Goal: Information Seeking & Learning: Understand process/instructions

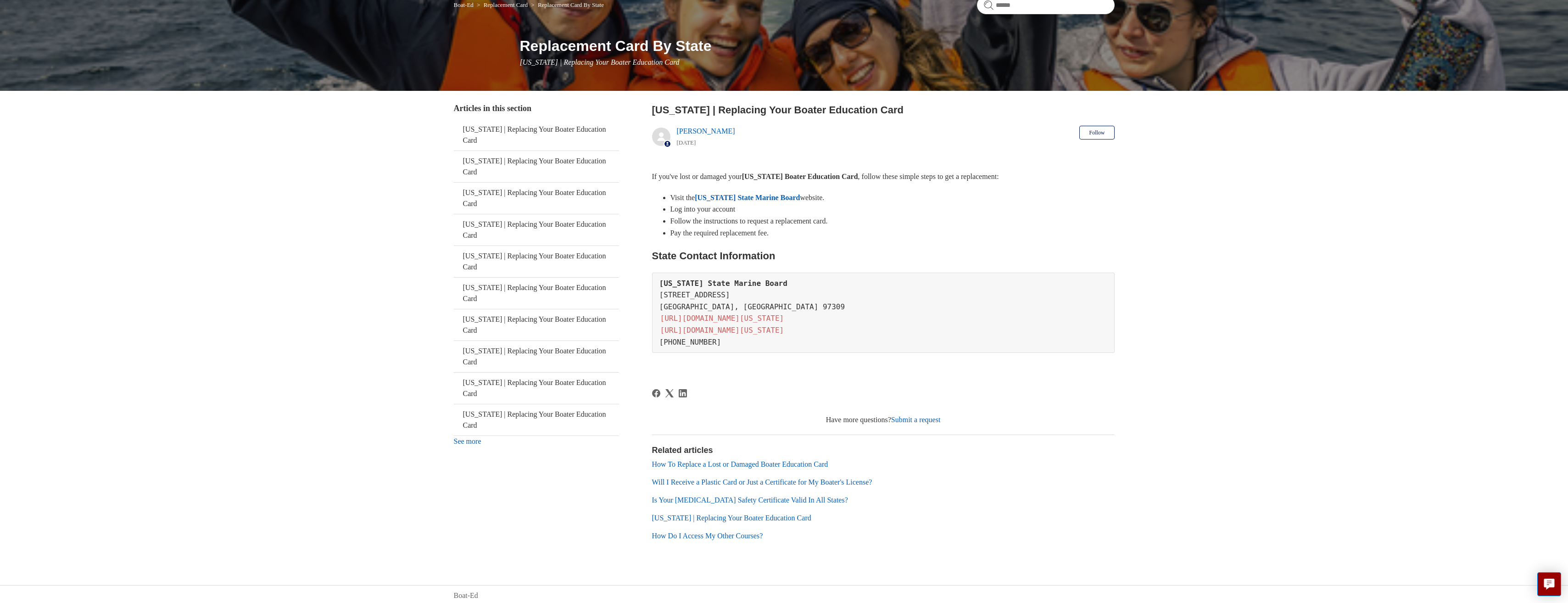
scroll to position [88, 0]
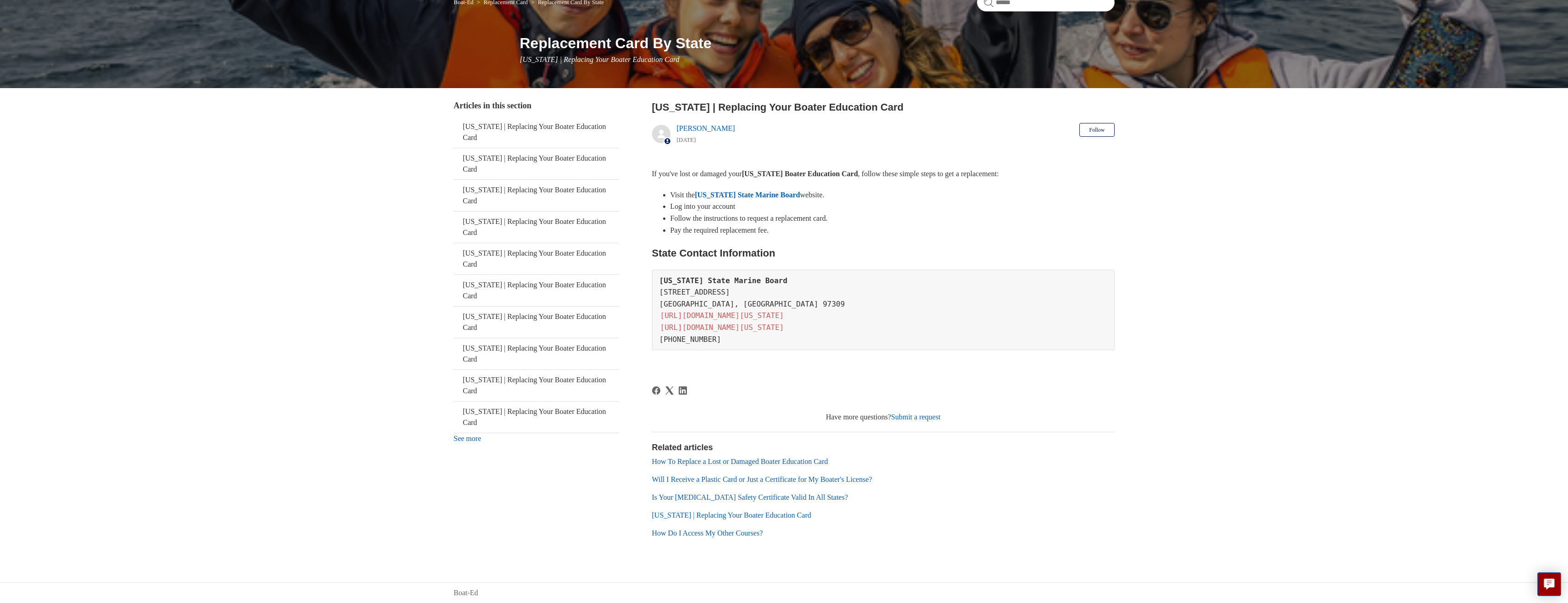
click at [784, 478] on link "Will I Receive a Plastic Card or Just a Certificate for My Boater's License?" at bounding box center [762, 479] width 220 height 8
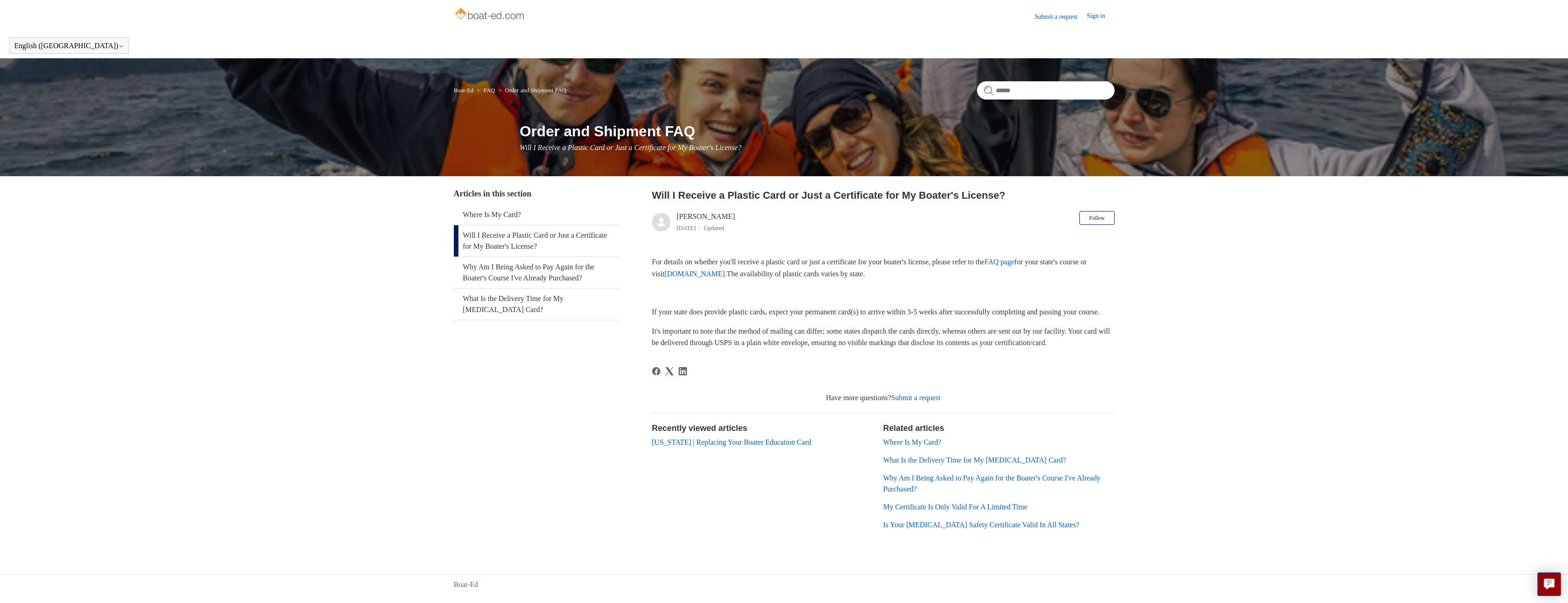
click at [756, 446] on link "[US_STATE] | Replacing Your Boater Education Card" at bounding box center [732, 442] width 159 height 8
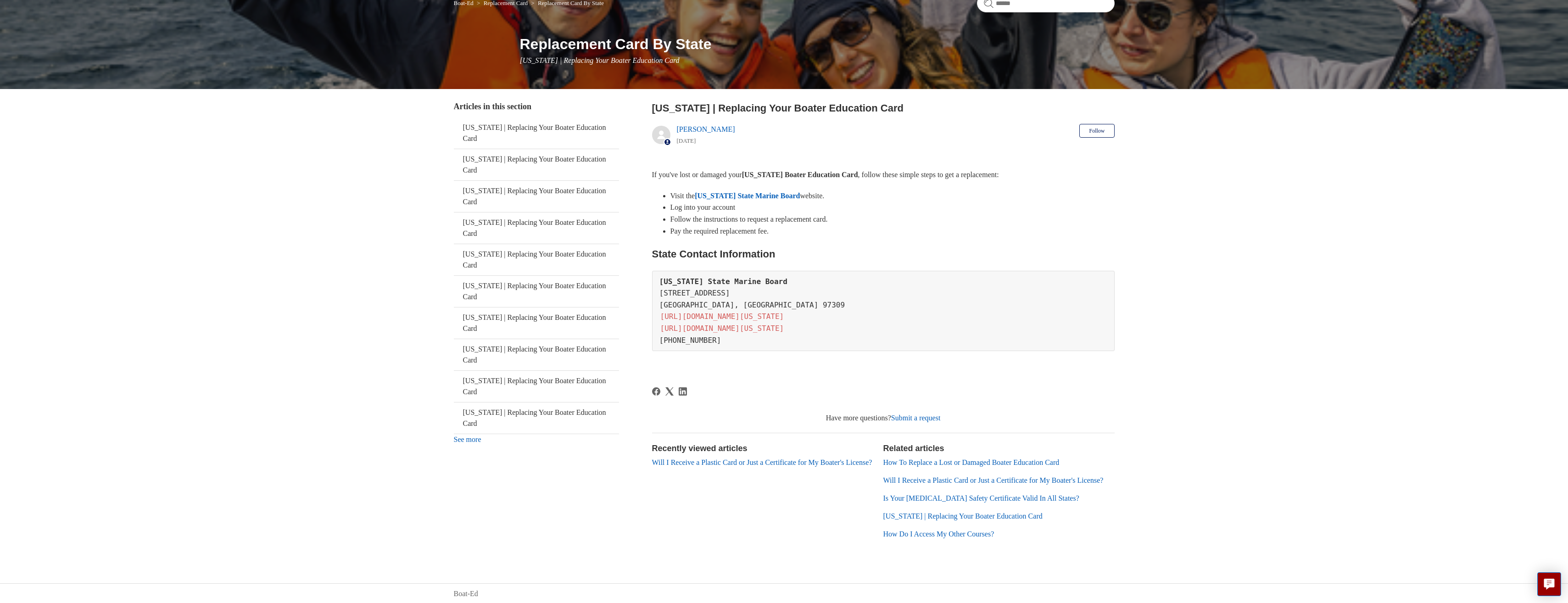
scroll to position [99, 0]
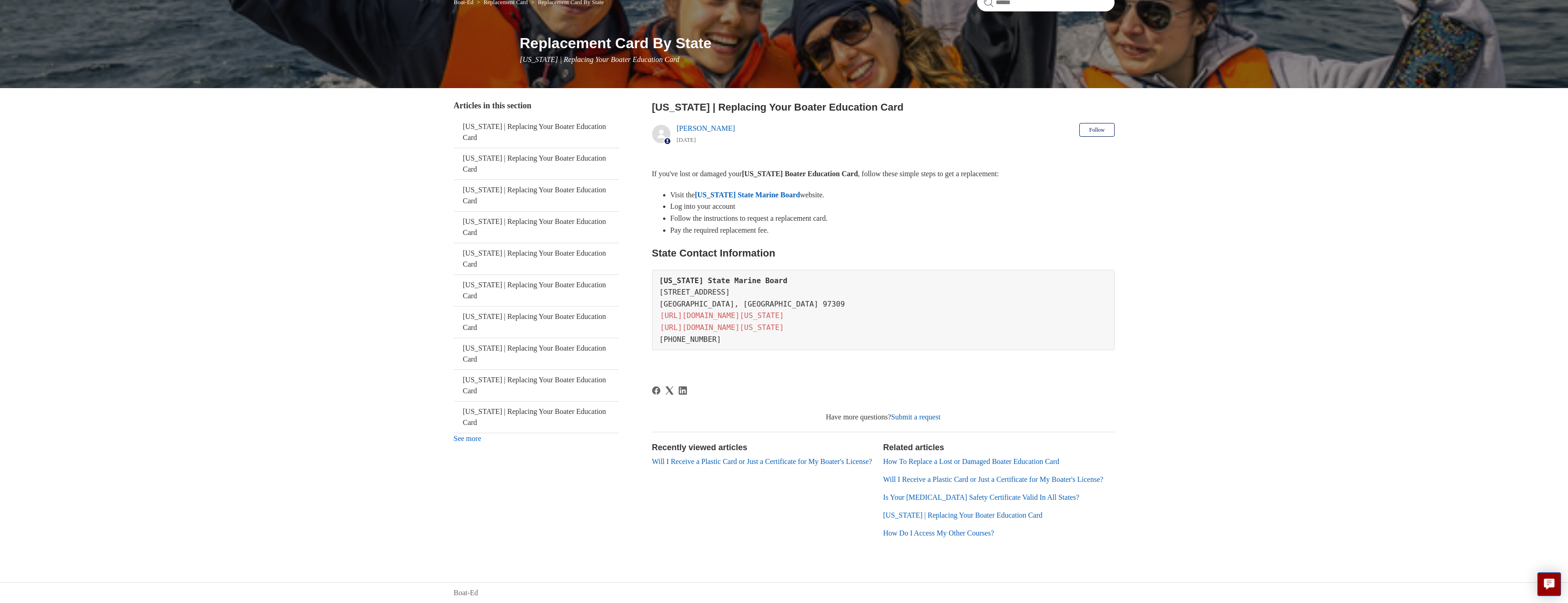
click at [944, 458] on link "How To Replace a Lost or Damaged Boater Education Card" at bounding box center [971, 461] width 176 height 8
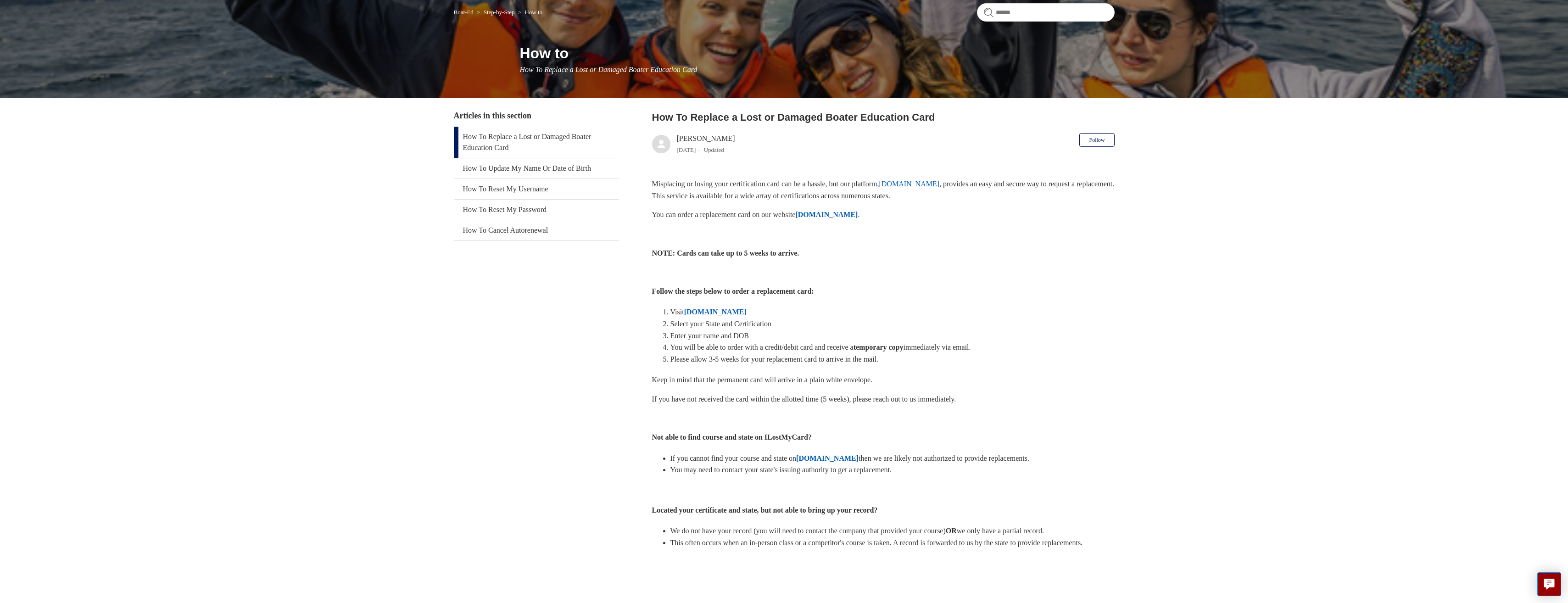
scroll to position [92, 0]
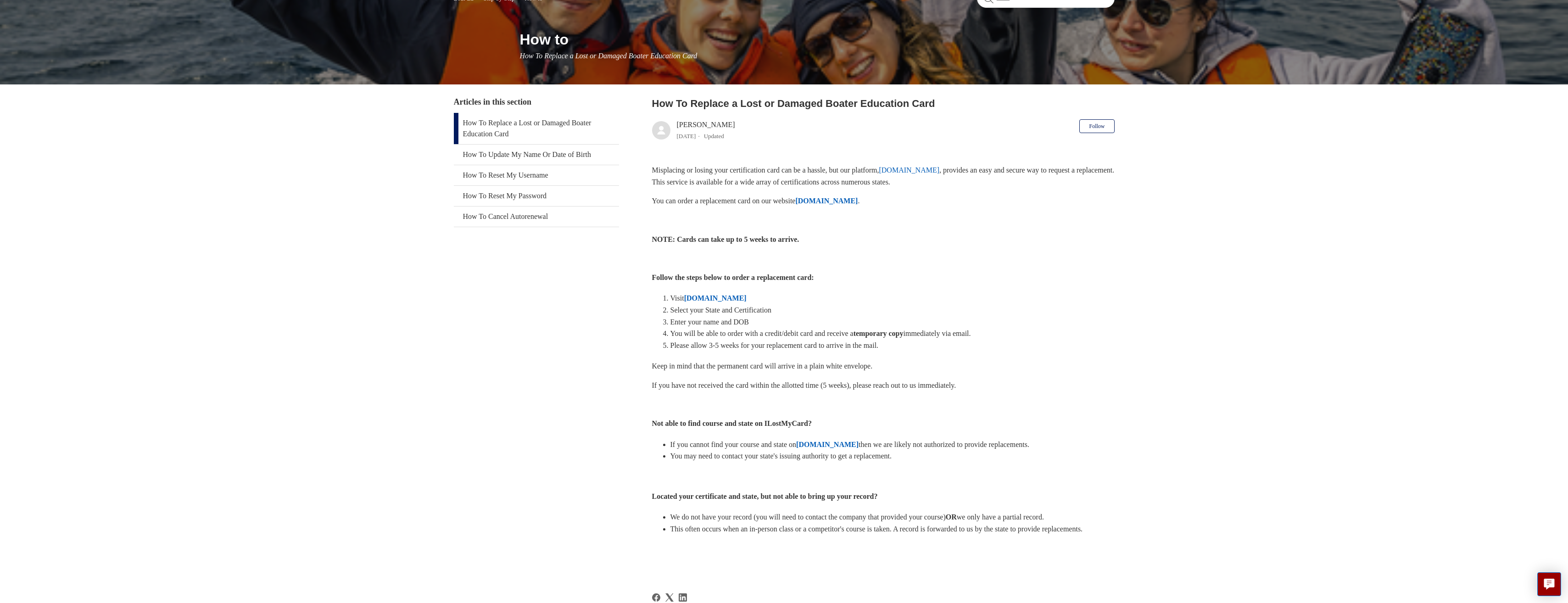
click at [733, 298] on strong "ILostMyCard.com" at bounding box center [715, 298] width 63 height 8
